Goal: Navigation & Orientation: Find specific page/section

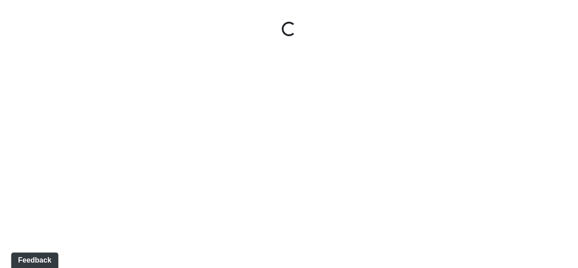
select select "giSCXGrCHAuAYs7sZRd5xi"
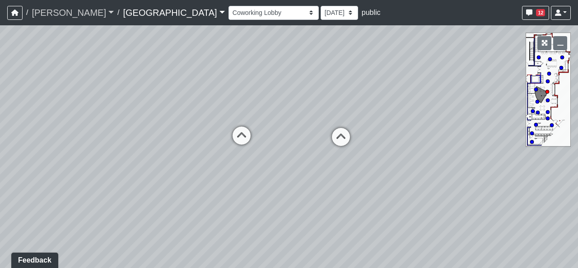
click at [42, 9] on link "[PERSON_NAME]" at bounding box center [73, 13] width 82 height 18
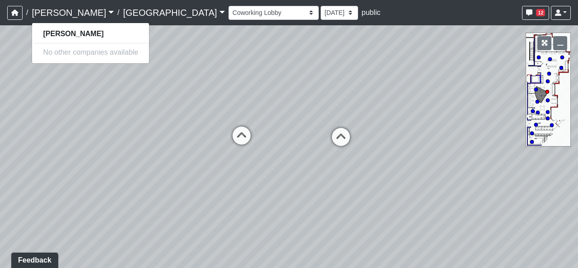
click at [123, 10] on link "Boiling Springs" at bounding box center [174, 13] width 102 height 18
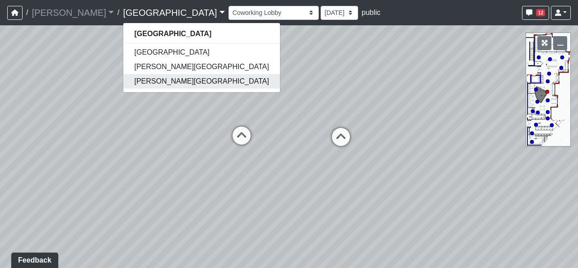
click at [123, 78] on link "[PERSON_NAME][GEOGRAPHIC_DATA]" at bounding box center [201, 81] width 156 height 14
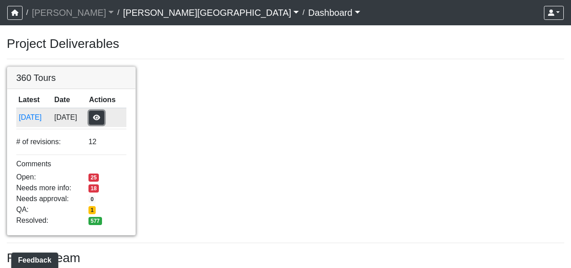
click at [104, 112] on button "button" at bounding box center [96, 118] width 15 height 14
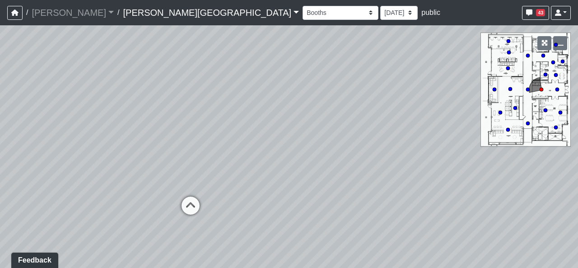
drag, startPoint x: 419, startPoint y: 163, endPoint x: 110, endPoint y: 82, distance: 319.4
click at [0, 84] on div "Loading... Hallway - Hallway 2 Loading... Entry" at bounding box center [289, 146] width 578 height 243
drag, startPoint x: 425, startPoint y: 115, endPoint x: 350, endPoint y: 246, distance: 151.4
click at [364, 267] on html "/ [PERSON_NAME] Loading... / [PERSON_NAME][GEOGRAPHIC_DATA][PERSON_NAME] Loadin…" at bounding box center [289, 134] width 578 height 268
click at [316, 128] on icon at bounding box center [312, 135] width 27 height 27
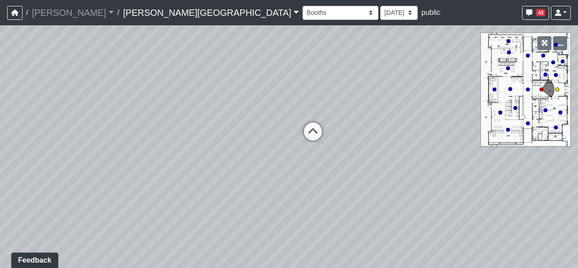
select select "jjYrwuVTQNM22FbxVCQ1FR"
drag, startPoint x: 324, startPoint y: 238, endPoint x: 277, endPoint y: 198, distance: 61.5
click at [277, 198] on div "Loading... Hallway - Hallway 2 Loading... Entry Loading... Booths Loading... Qu…" at bounding box center [289, 146] width 578 height 243
drag, startPoint x: 307, startPoint y: 149, endPoint x: 186, endPoint y: 167, distance: 122.3
click at [174, 211] on div "Loading... Hallway - Hallway 2 Loading... Entry Loading... Booths Loading... Qu…" at bounding box center [289, 146] width 578 height 243
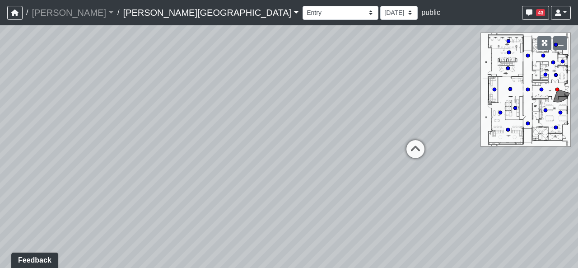
drag, startPoint x: 355, startPoint y: 129, endPoint x: 139, endPoint y: 96, distance: 219.3
click at [149, 101] on div "Loading... Hallway - Hallway 2 Loading... Entry Loading... Booths Loading... Qu…" at bounding box center [289, 146] width 578 height 243
drag, startPoint x: 385, startPoint y: 94, endPoint x: 269, endPoint y: 108, distance: 116.5
click at [304, 106] on div "Loading... Hallway - Hallway 2 Loading... Entry Loading... Booths Loading... Qu…" at bounding box center [289, 146] width 578 height 243
drag, startPoint x: 389, startPoint y: 100, endPoint x: 353, endPoint y: 129, distance: 46.6
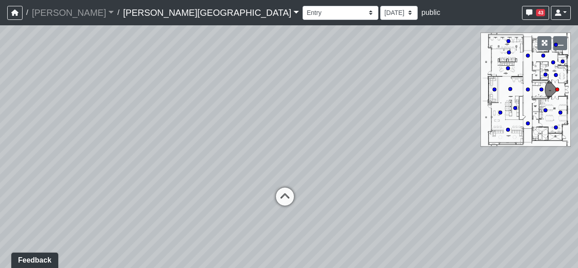
click at [353, 129] on div "Loading... Hallway - Hallway 2 Loading... Entry Loading... Booths Loading... Qu…" at bounding box center [289, 146] width 578 height 243
click at [380, 12] on select "[DATE] [DATE] [DATE] [DATE] [DATE] [DATE] [DATE] [DATE] [DATE] [DATE] [DATE] [D…" at bounding box center [398, 13] width 37 height 14
